Goal: Task Accomplishment & Management: Manage account settings

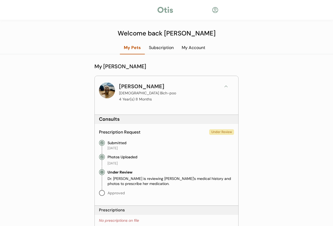
scroll to position [47, 0]
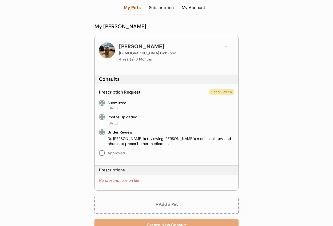
scroll to position [39, 0]
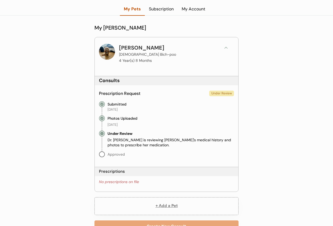
click at [225, 48] on icon at bounding box center [225, 47] width 5 height 5
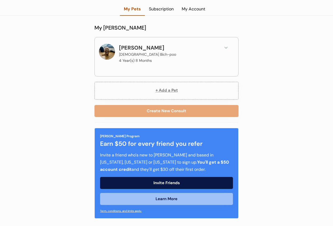
click at [225, 48] on icon at bounding box center [225, 47] width 5 height 5
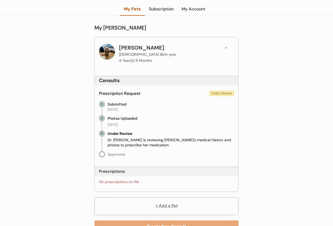
click at [157, 11] on div "Subscription" at bounding box center [161, 9] width 33 height 6
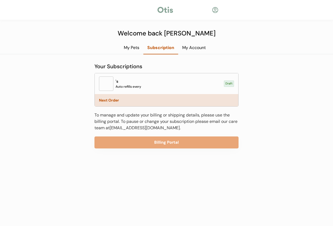
click at [197, 47] on div "My Account" at bounding box center [193, 48] width 31 height 6
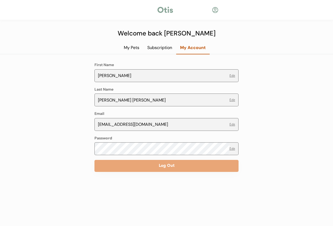
click at [127, 46] on div "My Pets" at bounding box center [131, 48] width 23 height 6
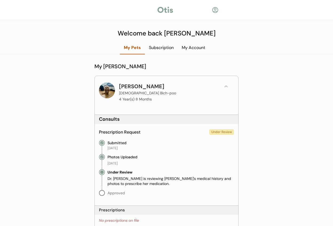
click at [214, 12] on div at bounding box center [215, 10] width 7 height 7
